Goal: Transaction & Acquisition: Purchase product/service

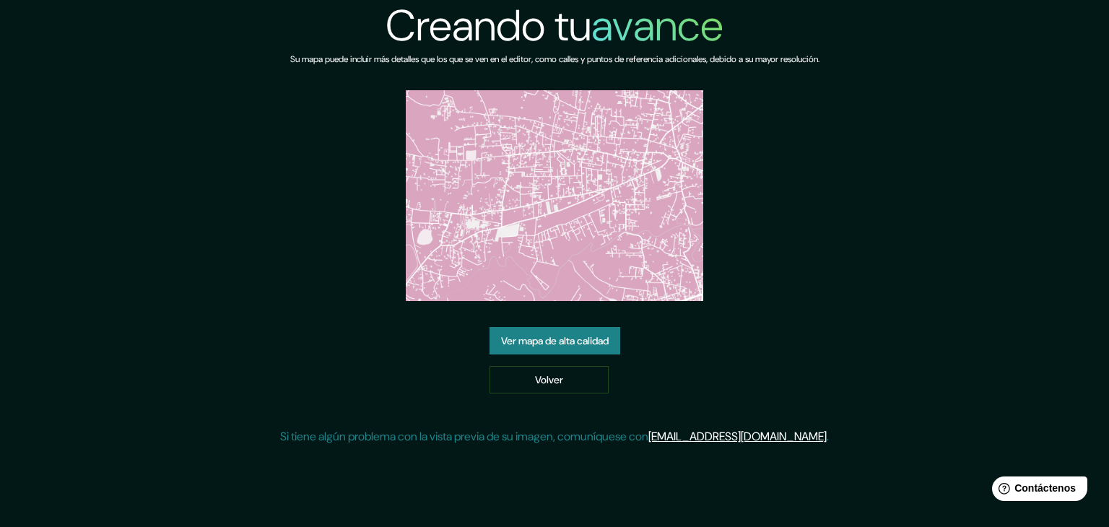
click at [584, 336] on font "Ver mapa de alta calidad" at bounding box center [555, 340] width 108 height 13
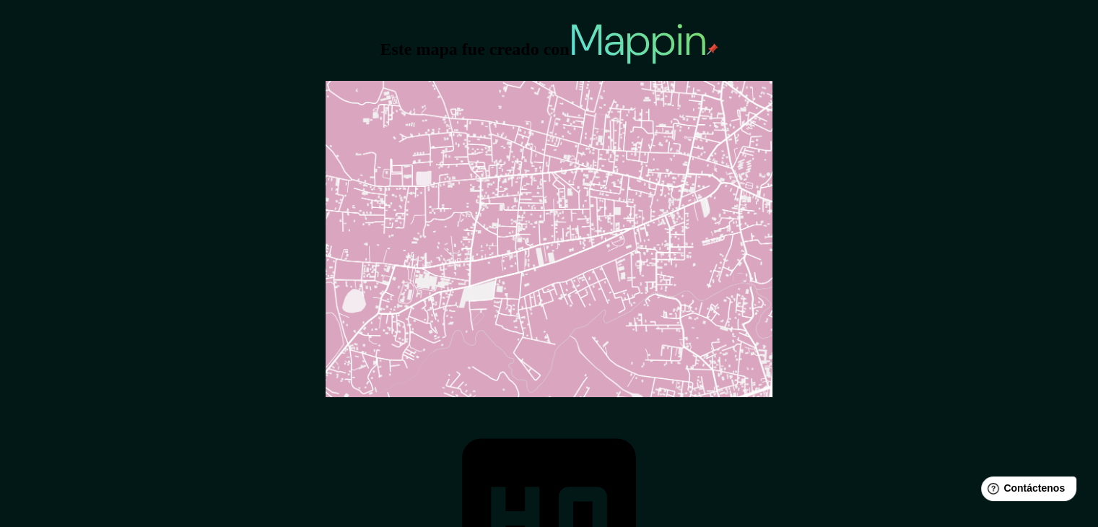
click at [485, 107] on img at bounding box center [549, 239] width 447 height 316
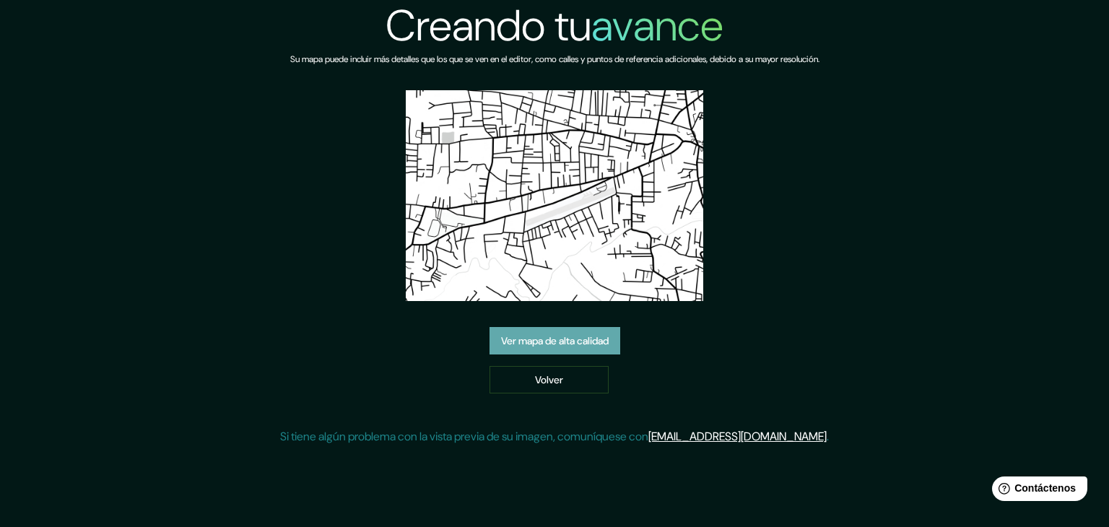
click at [538, 336] on font "Ver mapa de alta calidad" at bounding box center [555, 340] width 108 height 13
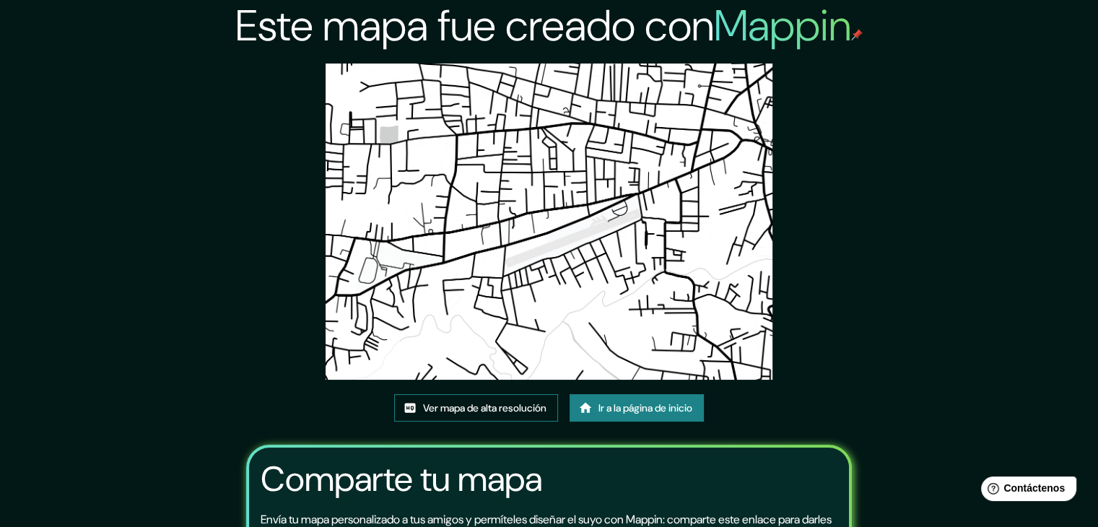
click at [451, 411] on font "Ver mapa de alta resolución" at bounding box center [484, 407] width 123 height 13
